Goal: Check status: Check status

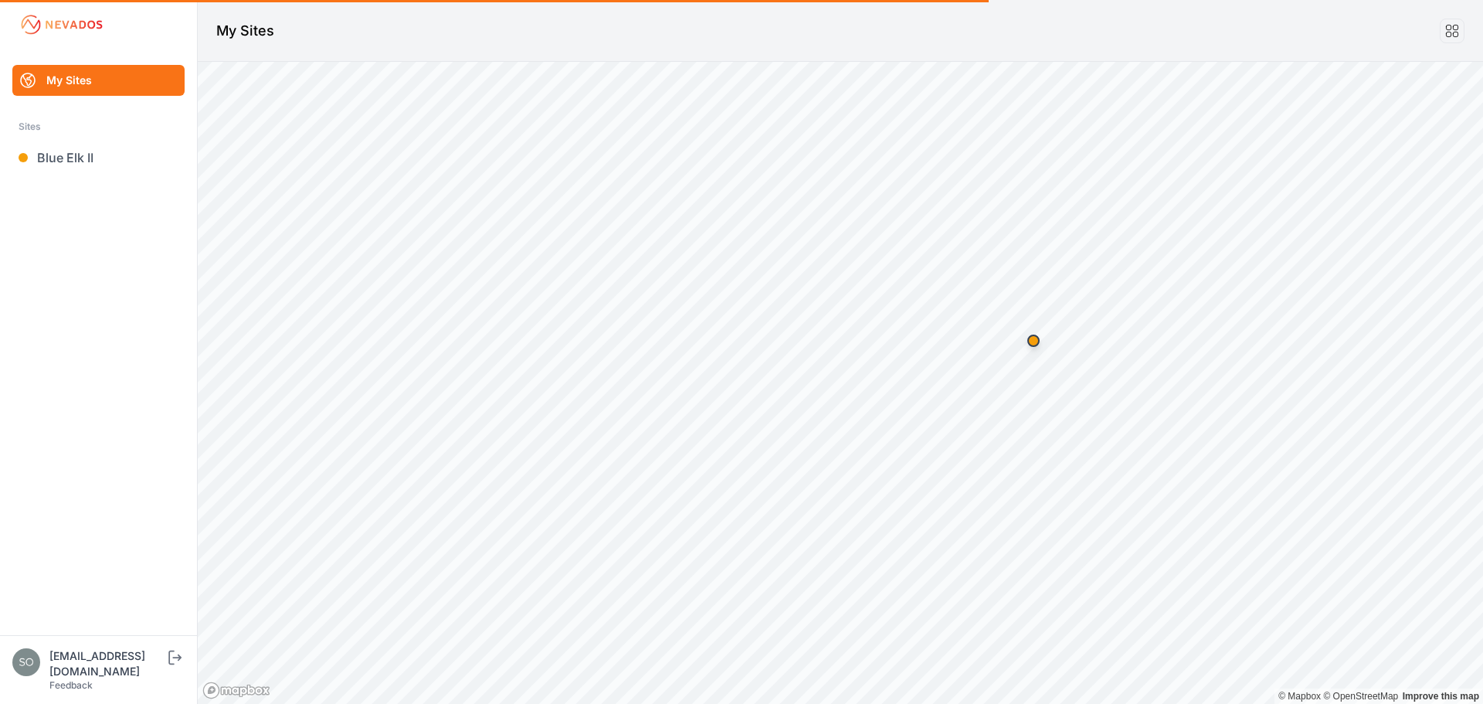
click at [64, 158] on link "Blue Elk II" at bounding box center [98, 157] width 172 height 31
click at [125, 221] on ul "My Sites Sites Blue Elk II" at bounding box center [99, 350] width 160 height 570
click at [408, 26] on header "My Sites" at bounding box center [840, 31] width 1285 height 62
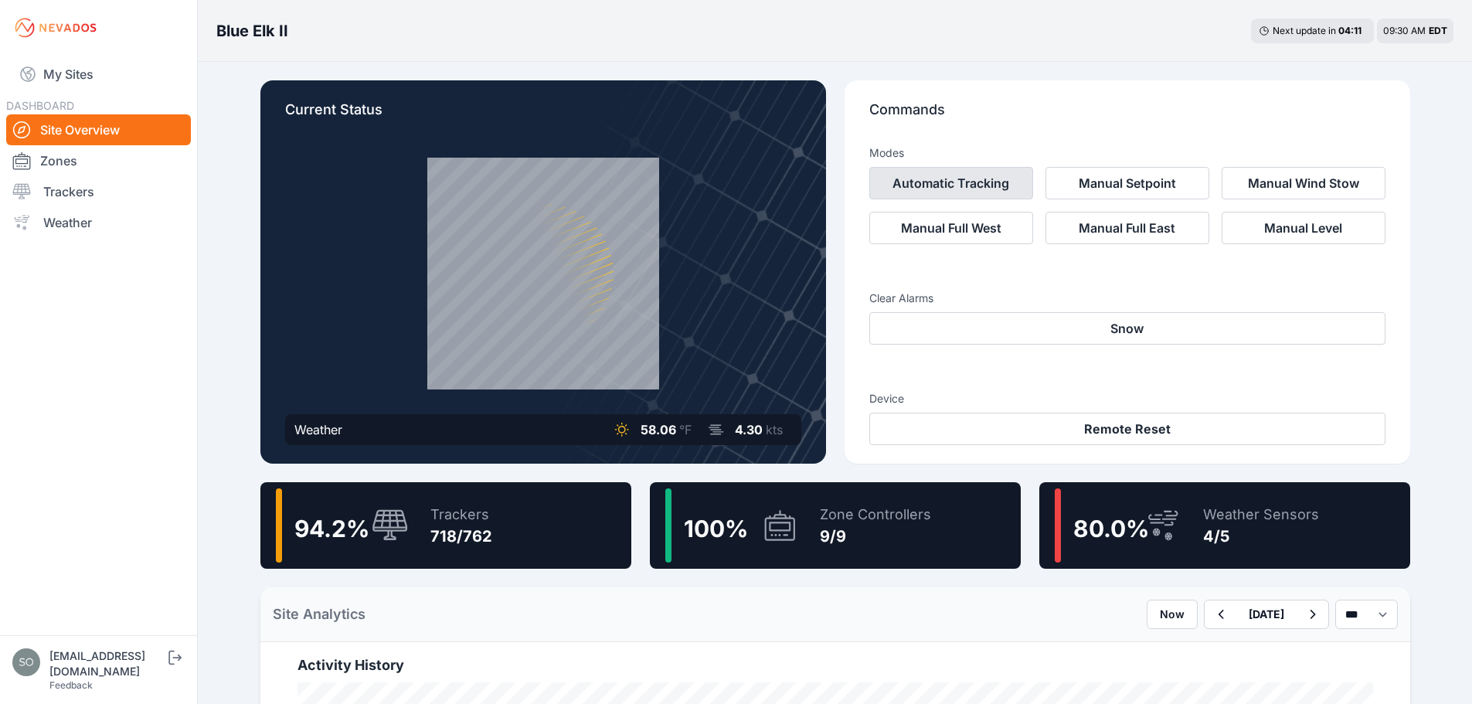
click at [938, 178] on button "Automatic Tracking" at bounding box center [951, 183] width 164 height 32
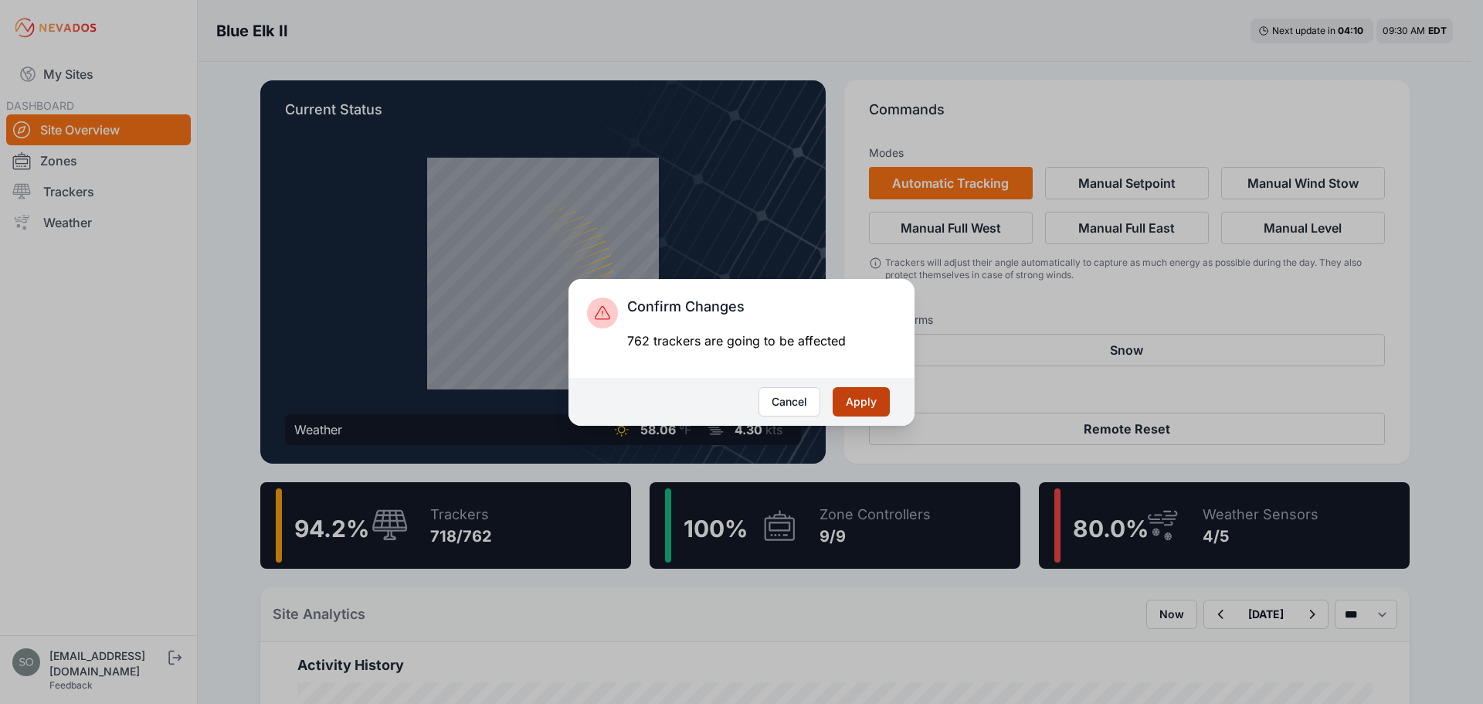
click at [855, 406] on button "Apply" at bounding box center [861, 401] width 57 height 29
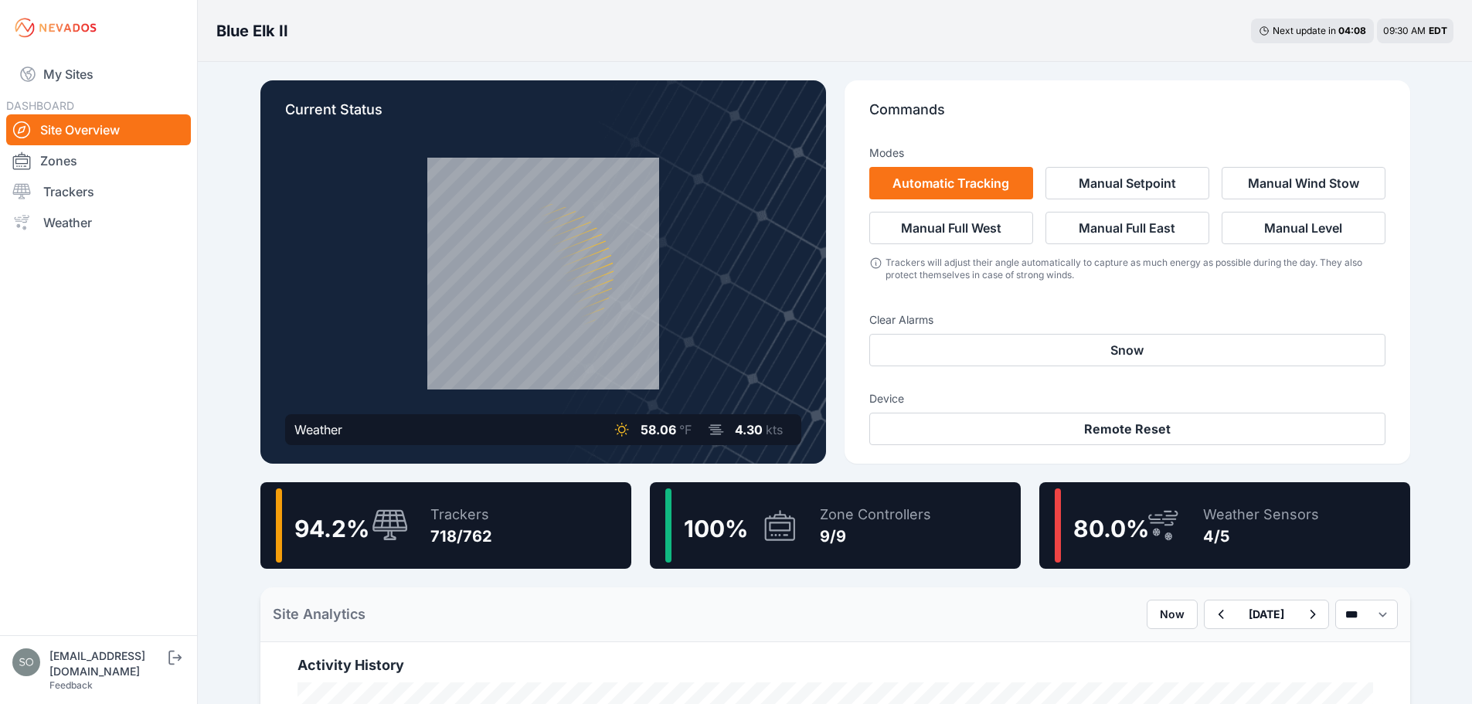
click at [844, 283] on div "Commands Modes Automatic Tracking Manual Setpoint Manual Wind Stow Manual Full …" at bounding box center [1126, 271] width 565 height 383
click at [828, 80] on div "Current Status Weather 58.06 °F 4.30 kts Commands Modes Automatic Tracking Manu…" at bounding box center [835, 271] width 1150 height 383
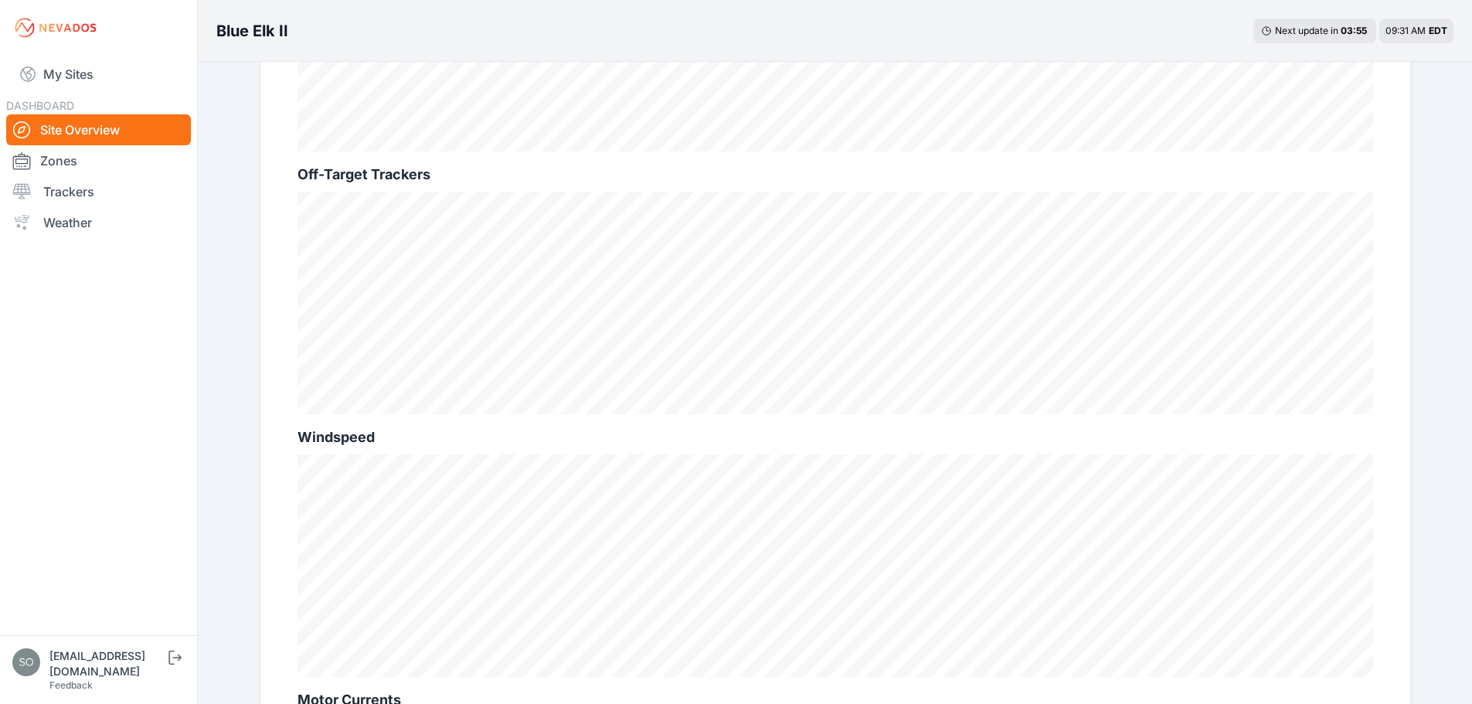
scroll to position [257, 0]
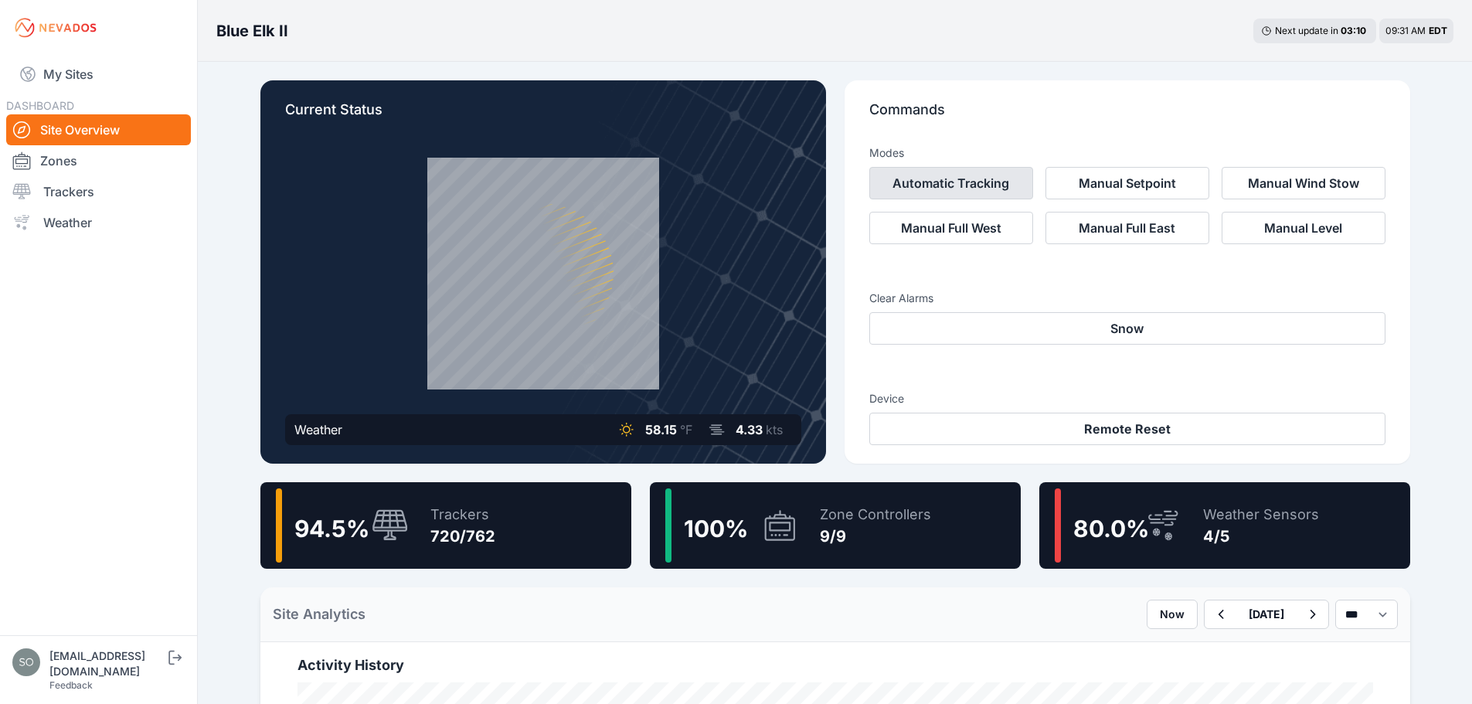
click at [905, 189] on button "Automatic Tracking" at bounding box center [951, 183] width 164 height 32
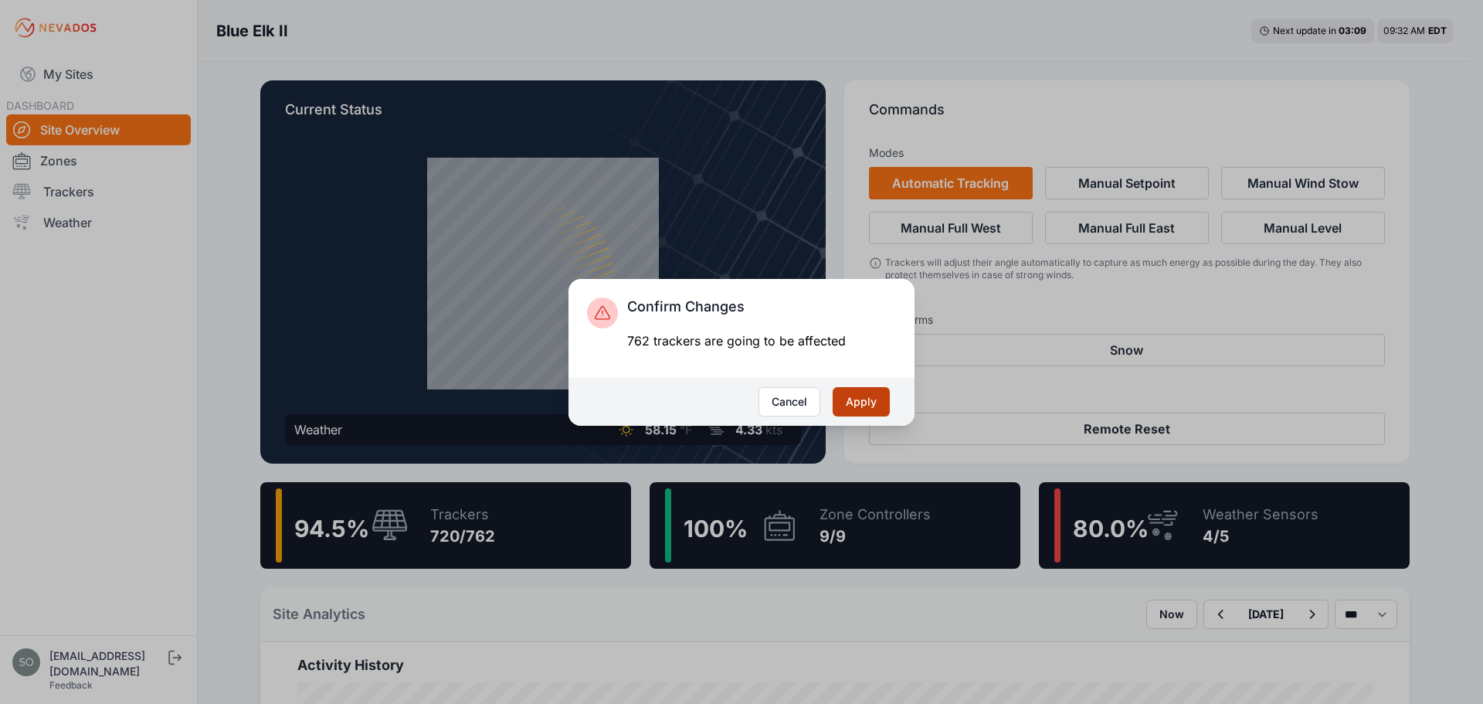
click at [860, 399] on button "Apply" at bounding box center [861, 401] width 57 height 29
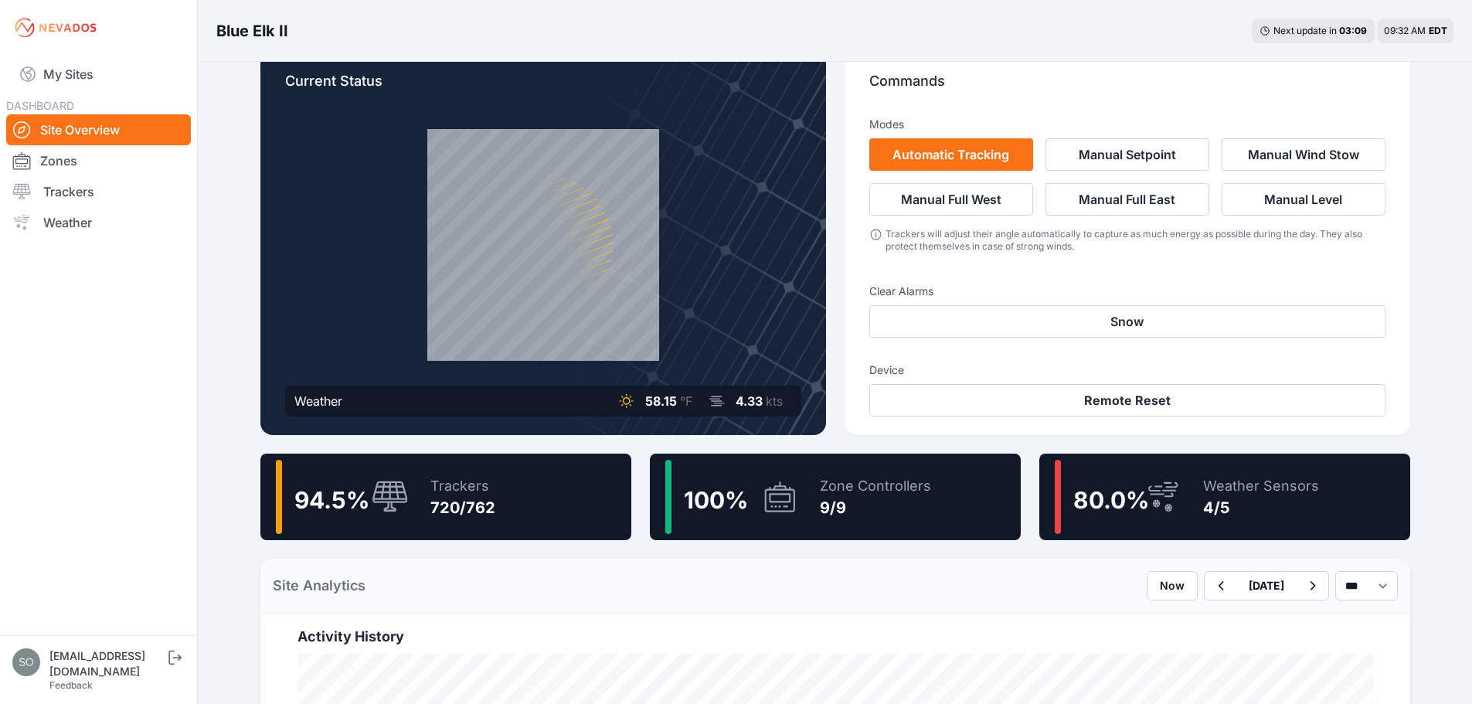
scroll to position [180, 0]
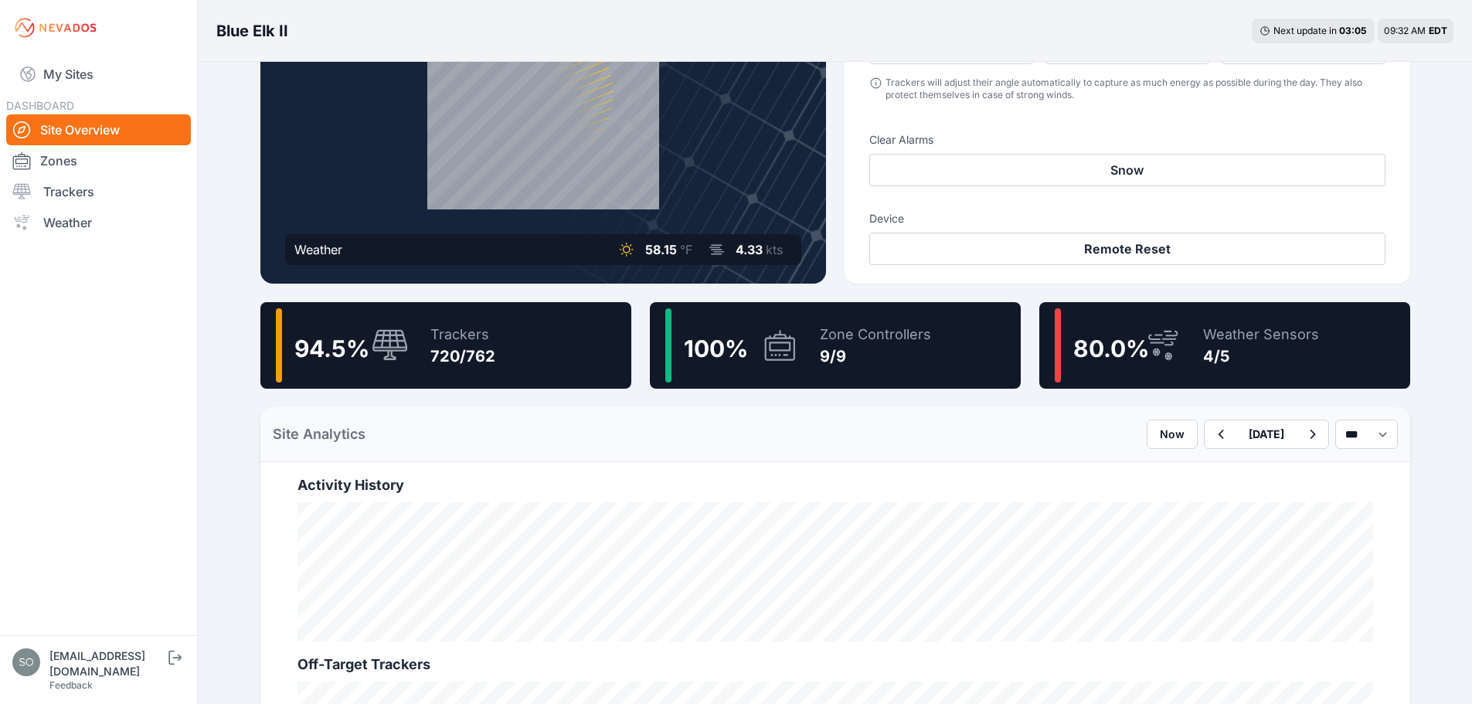
click at [212, 367] on div "Blue Elk II Next update in 03 : 05 09:32 AM EDT Current Status Weather 58.15 °F…" at bounding box center [736, 682] width 1472 height 1724
click at [212, 367] on div "Blue Elk II Next update in 03 : 04 09:32 AM EDT Current Status Weather 58.15 °F…" at bounding box center [736, 682] width 1472 height 1724
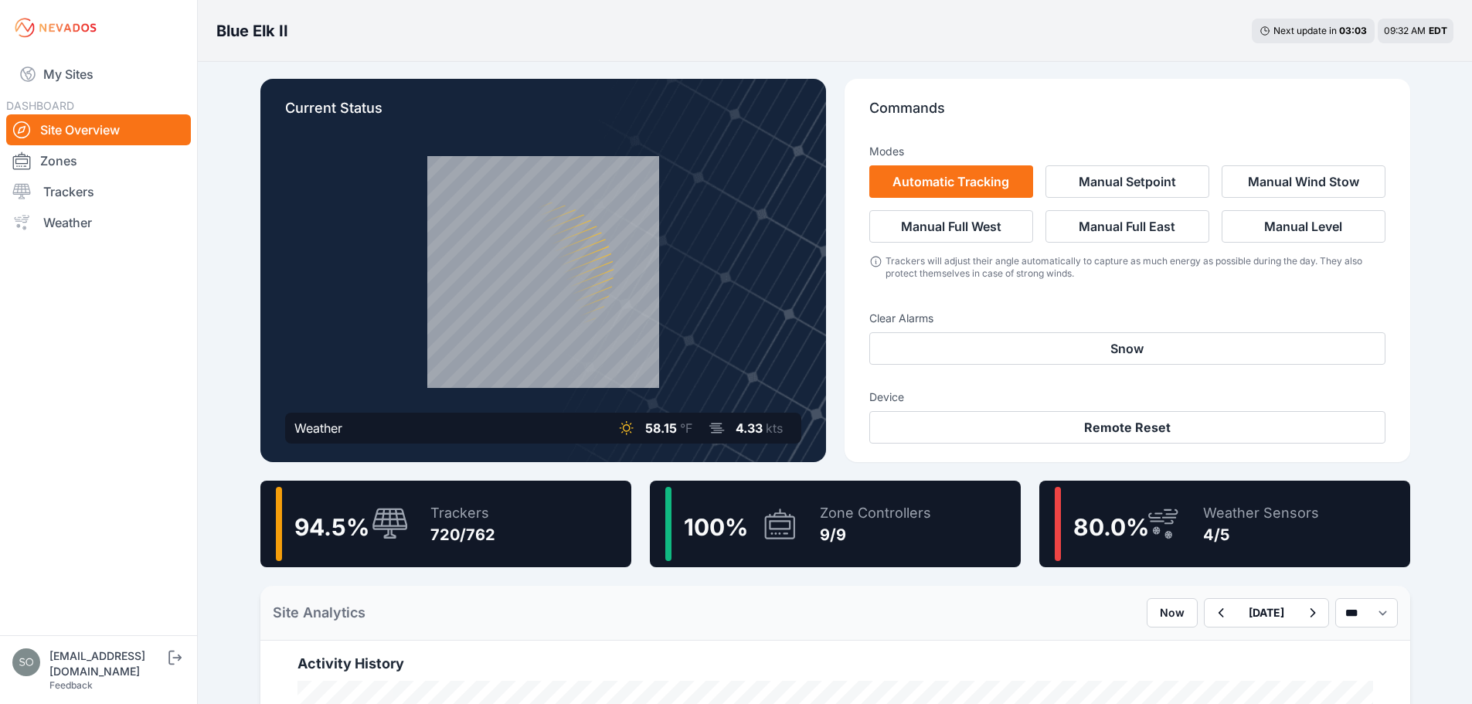
scroll to position [0, 0]
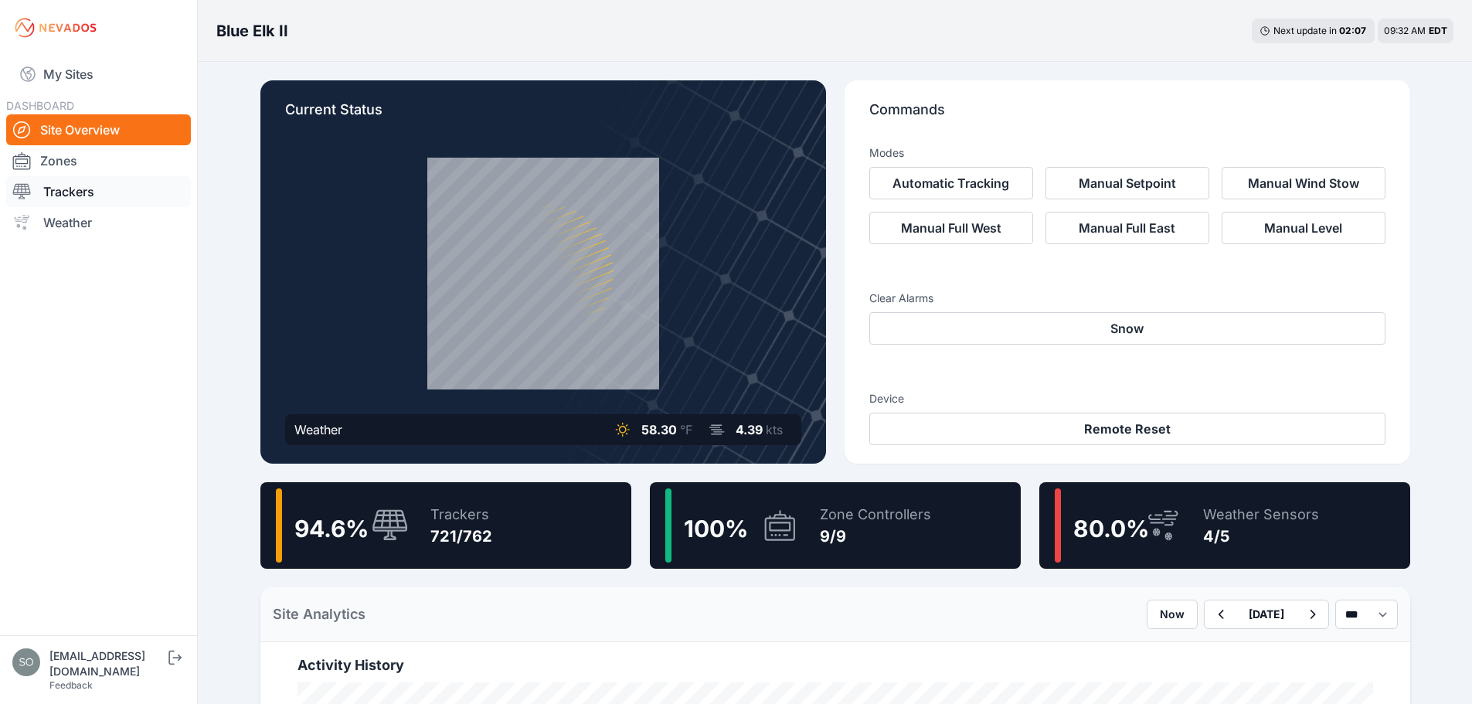
click at [108, 185] on link "Trackers" at bounding box center [98, 191] width 185 height 31
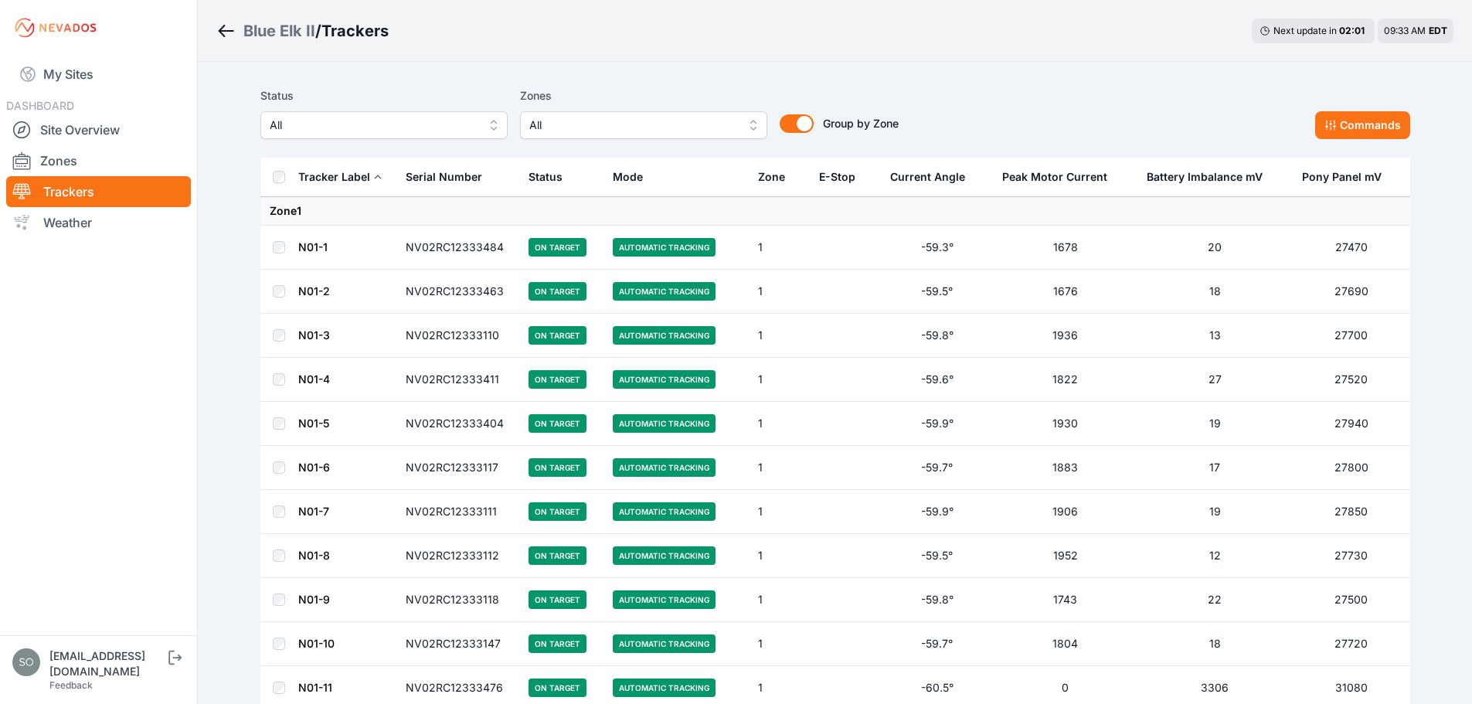
click at [111, 223] on link "Weather" at bounding box center [98, 222] width 185 height 31
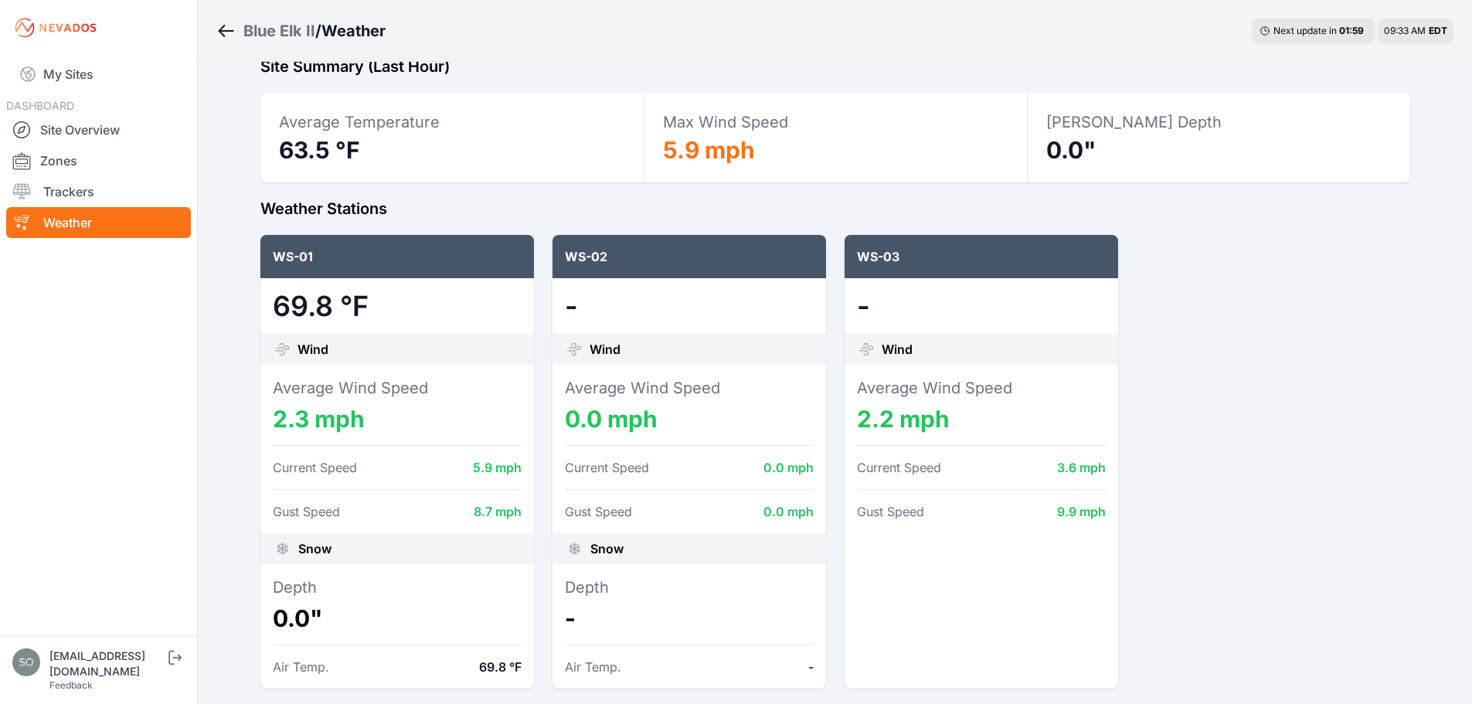
scroll to position [155, 0]
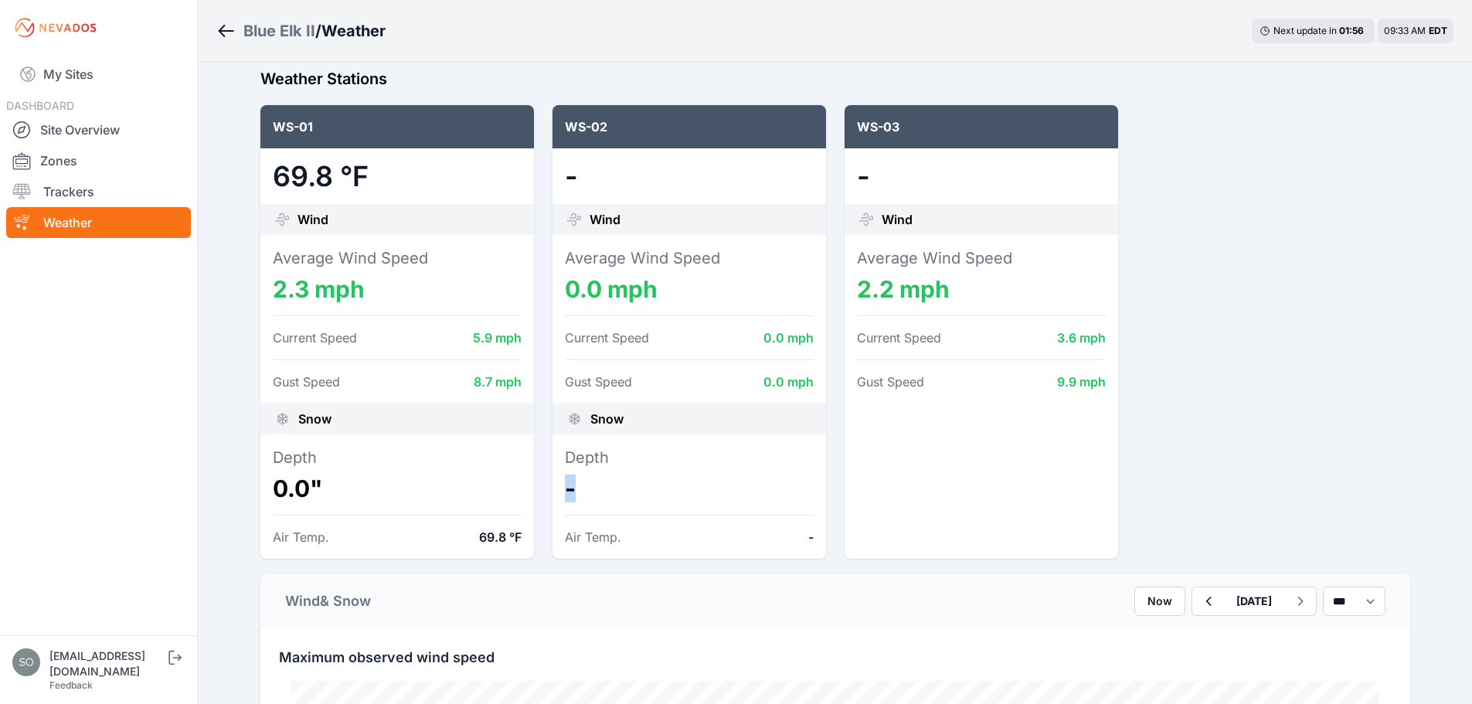
drag, startPoint x: 572, startPoint y: 485, endPoint x: 554, endPoint y: 485, distance: 18.5
click at [554, 485] on div "Depth - Air Temp. -" at bounding box center [688, 496] width 273 height 124
click at [598, 491] on dd "-" at bounding box center [689, 488] width 249 height 28
drag, startPoint x: 563, startPoint y: 175, endPoint x: 706, endPoint y: 188, distance: 143.5
click at [647, 184] on div "-" at bounding box center [688, 176] width 273 height 56
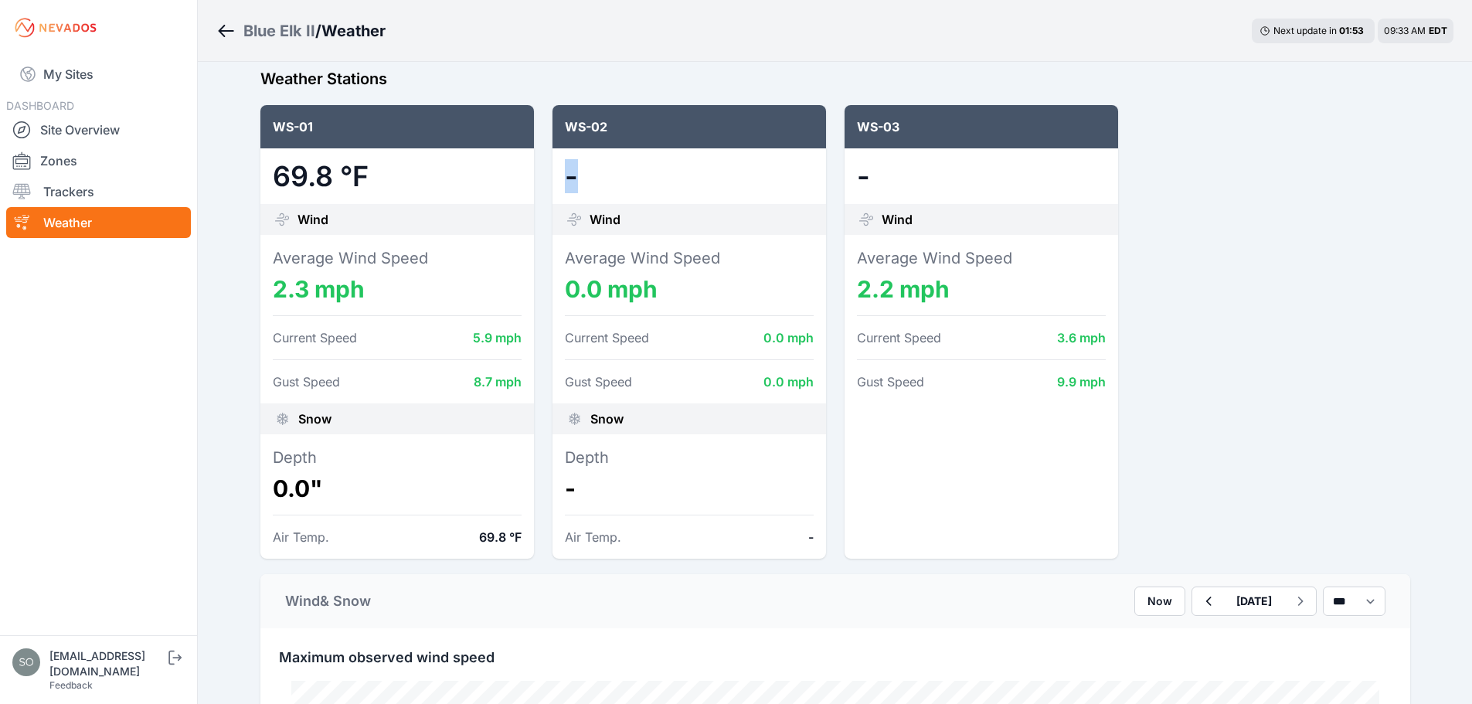
click at [717, 189] on dd "-" at bounding box center [689, 176] width 249 height 31
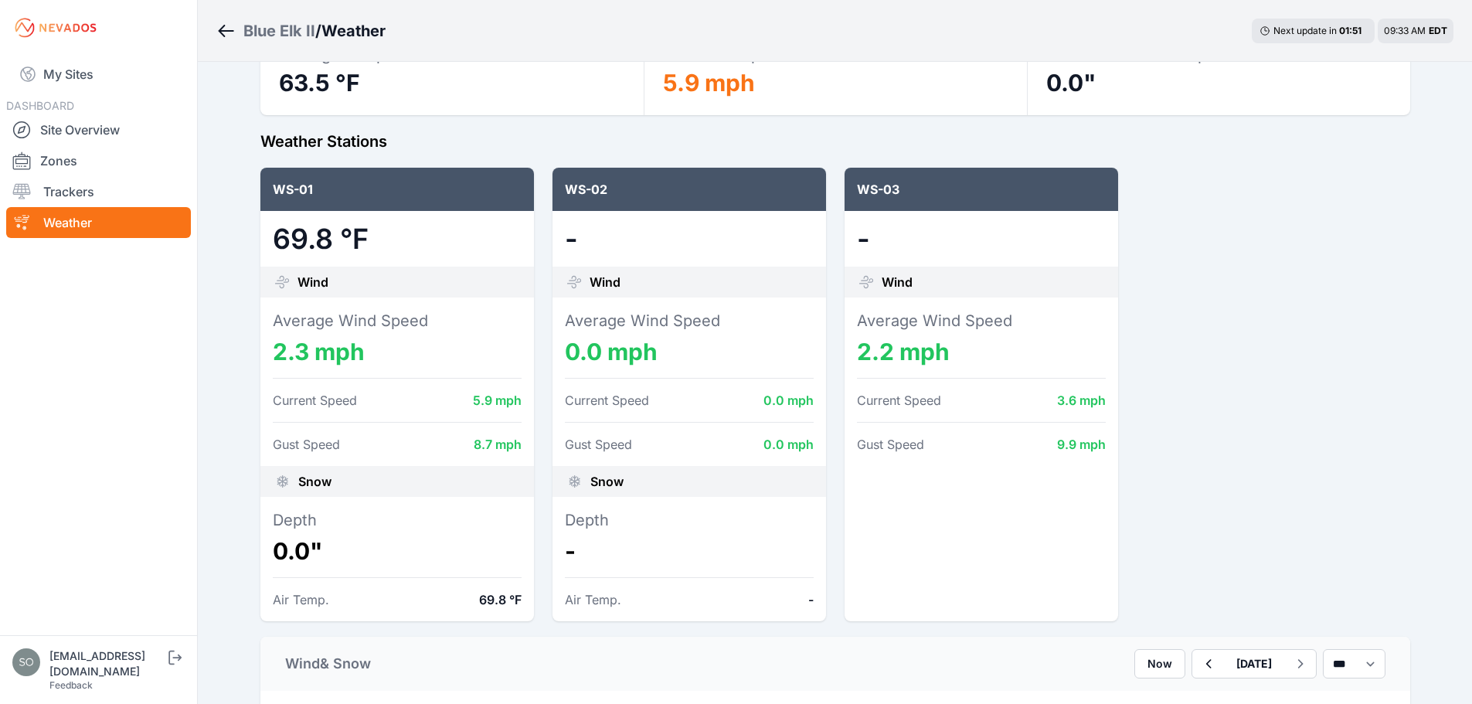
scroll to position [0, 0]
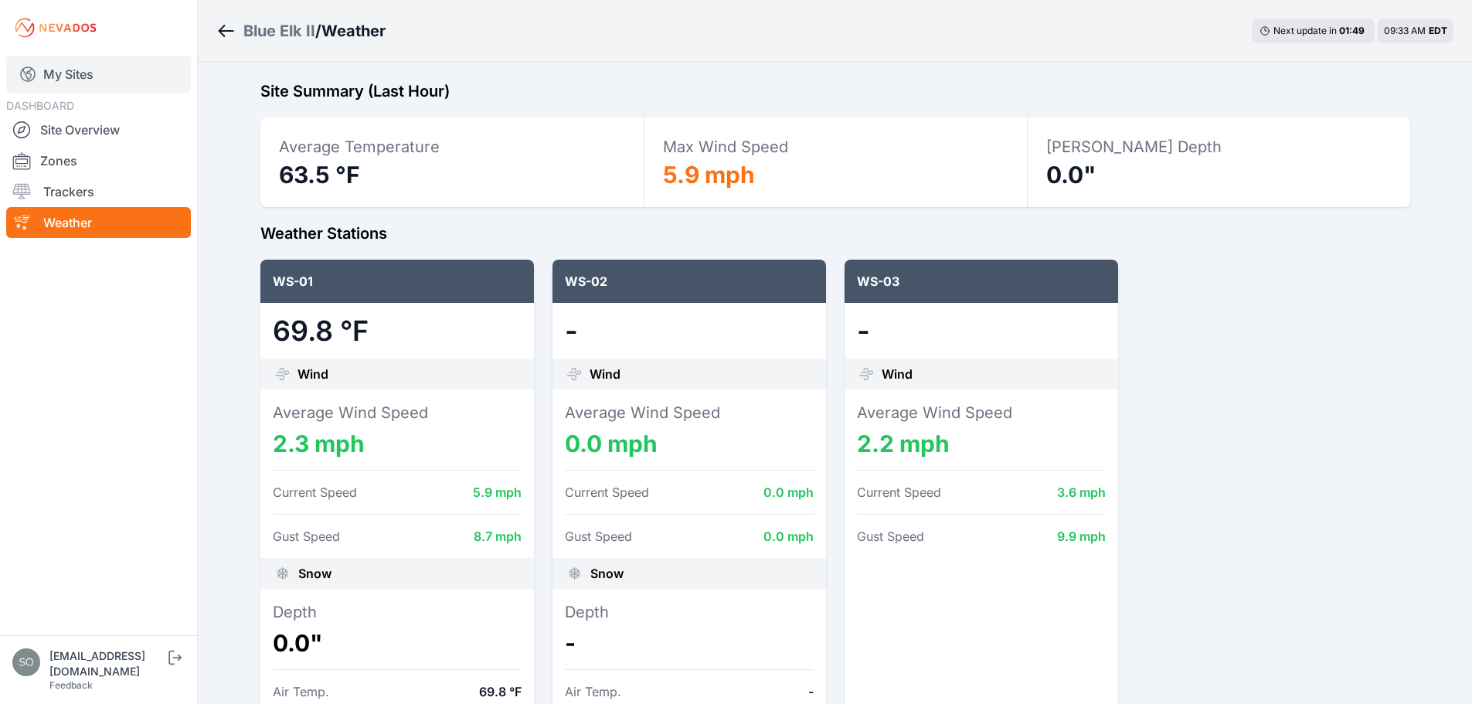
click at [87, 71] on link "My Sites" at bounding box center [98, 74] width 185 height 37
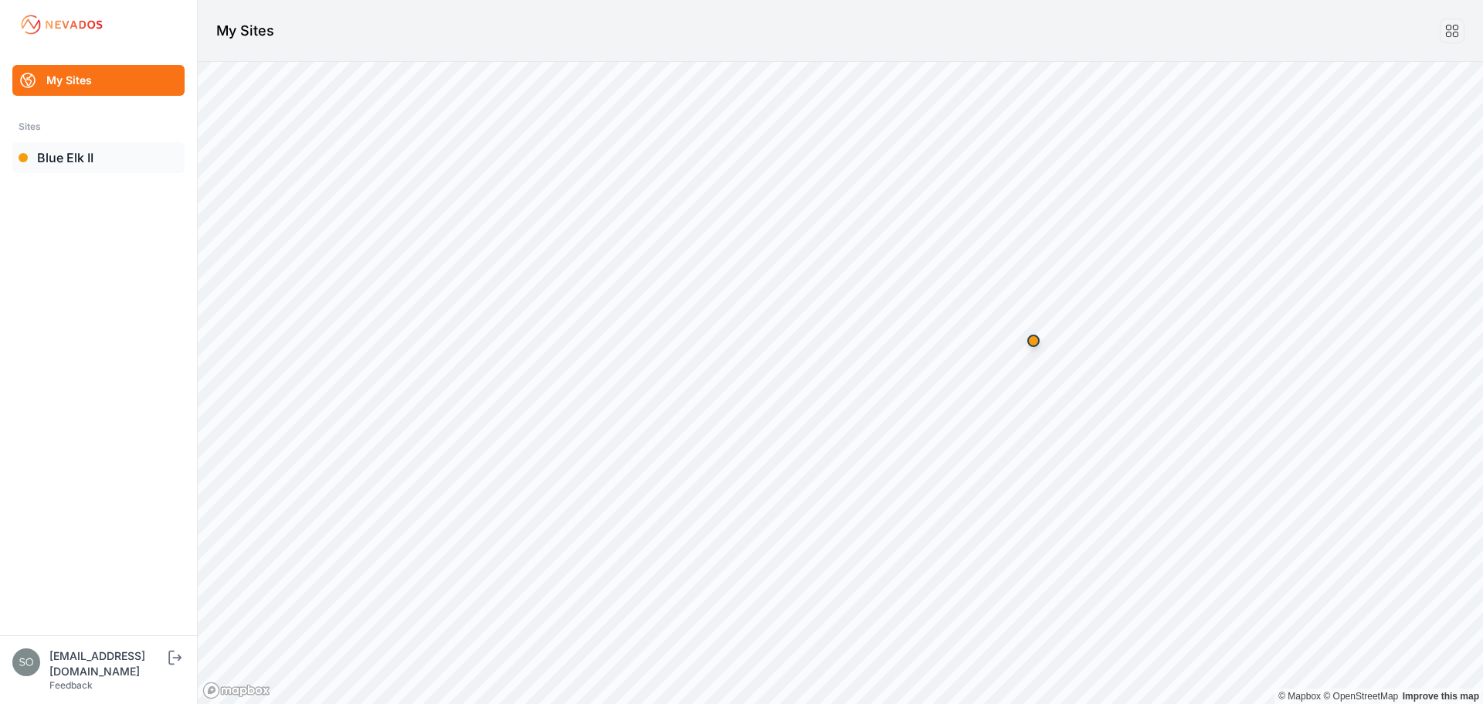
click at [112, 164] on link "Blue Elk II" at bounding box center [98, 157] width 172 height 31
click at [129, 167] on link "Blue Elk II" at bounding box center [98, 157] width 172 height 31
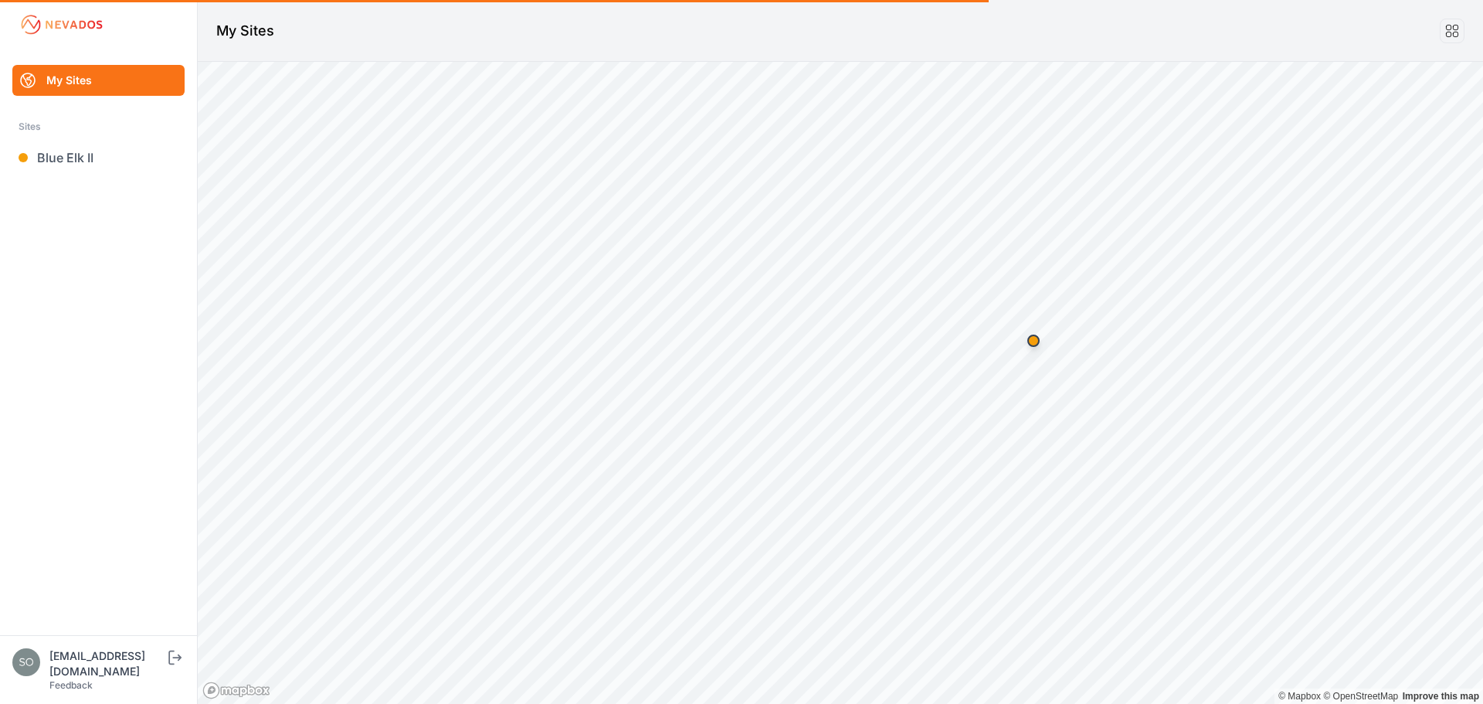
click at [138, 279] on ul "My Sites Sites Blue Elk II" at bounding box center [99, 350] width 160 height 570
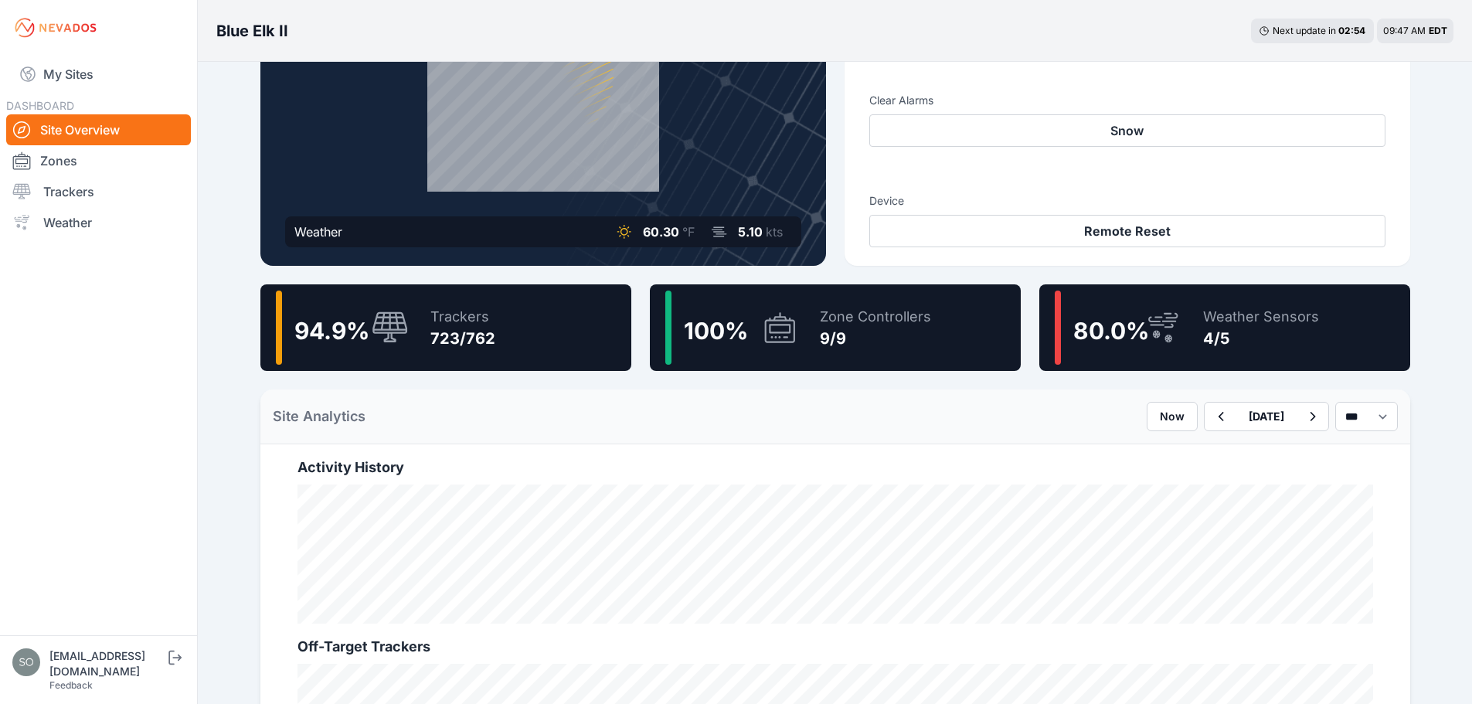
scroll to position [232, 0]
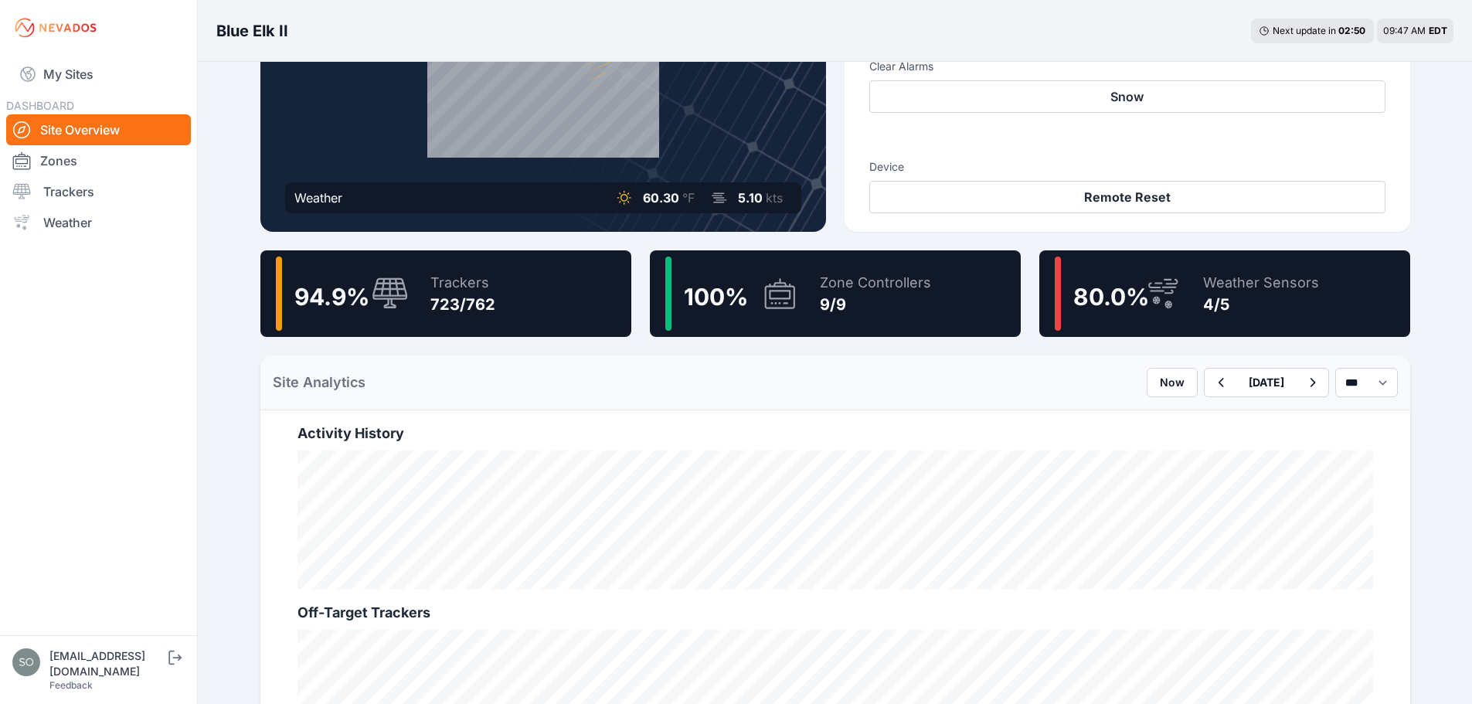
click at [1411, 515] on div "Current Status Weather 60.30 °F 5.10 kts Commands Modes Automatic Tracking Manu…" at bounding box center [835, 634] width 1187 height 1609
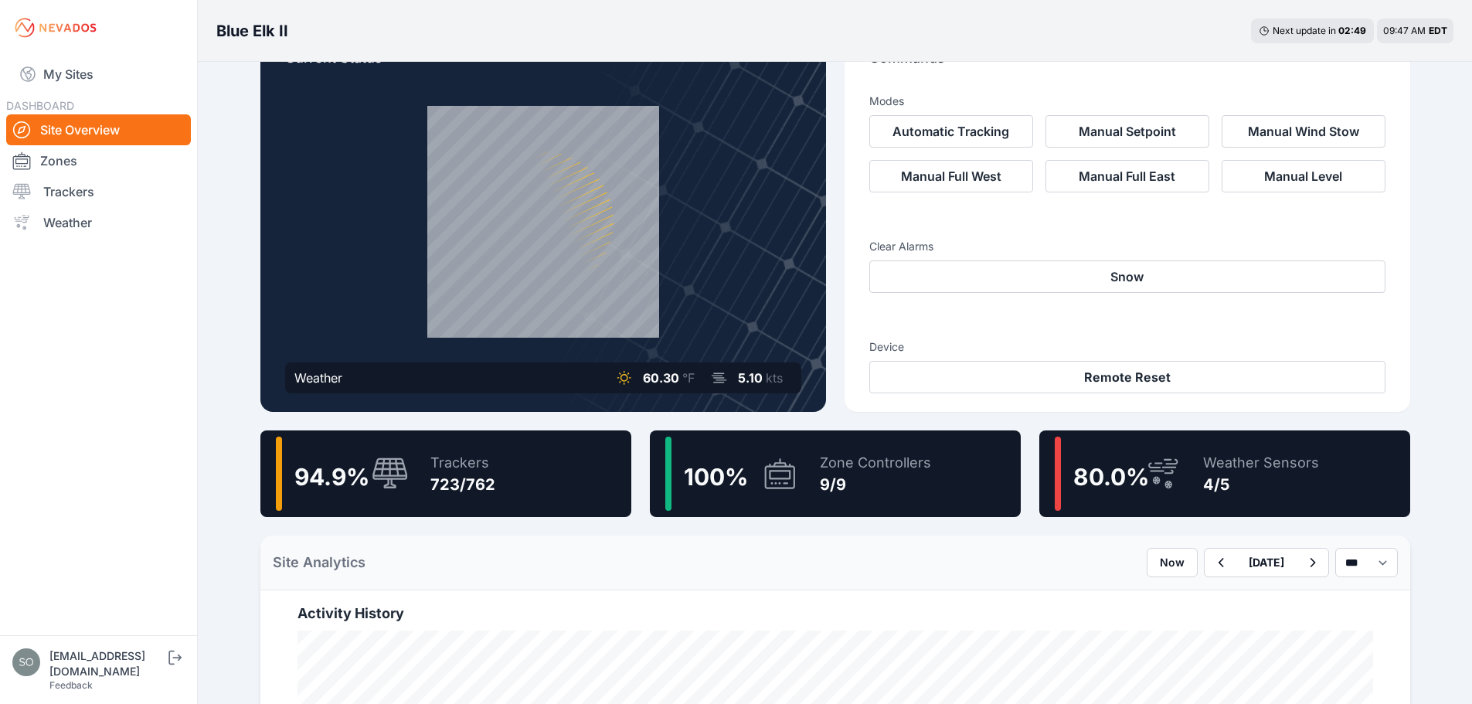
scroll to position [0, 0]
